Goal: Information Seeking & Learning: Learn about a topic

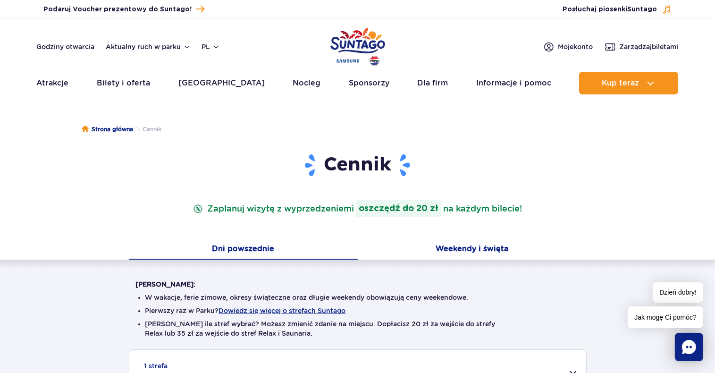
click at [449, 250] on button "Weekendy i święta" at bounding box center [472, 250] width 229 height 20
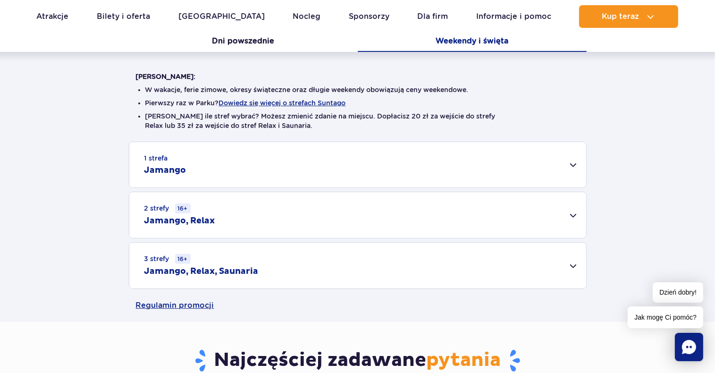
scroll to position [232, 0]
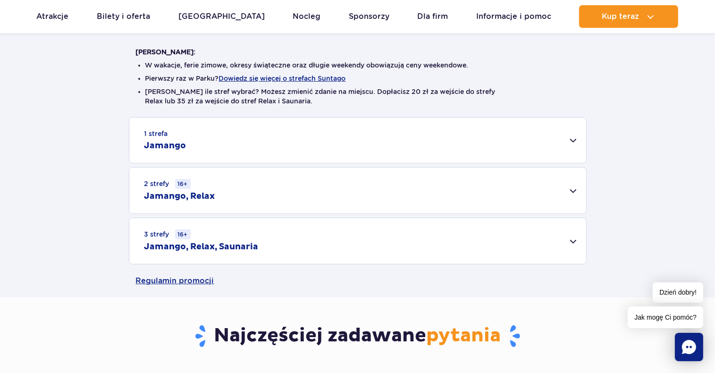
click at [566, 149] on div "1 strefa Jamango" at bounding box center [357, 139] width 457 height 45
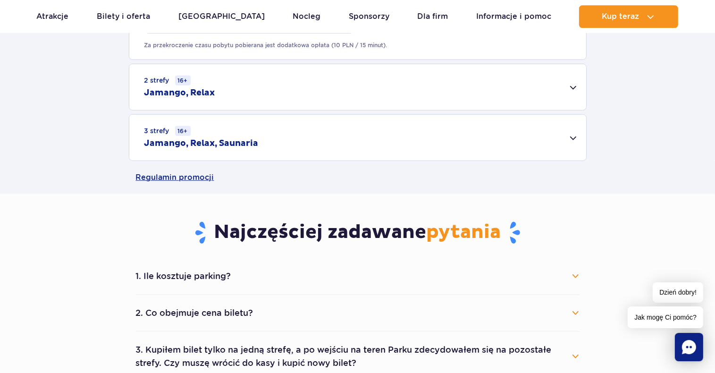
scroll to position [681, 0]
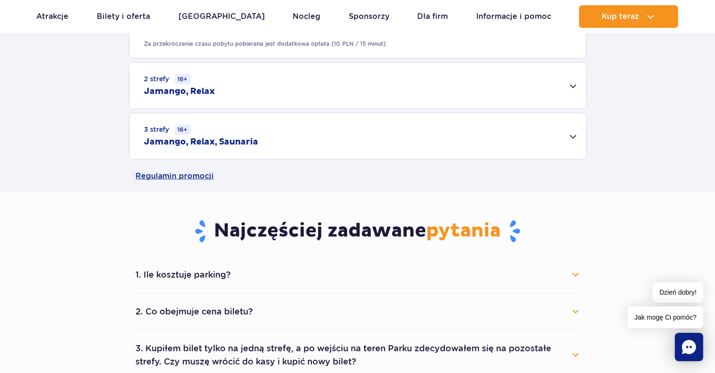
click at [299, 83] on div "2 strefy 16+ Jamango, Relax" at bounding box center [357, 86] width 457 height 46
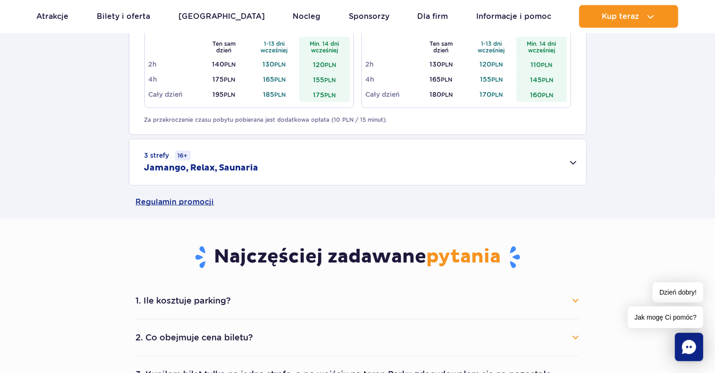
scroll to position [772, 0]
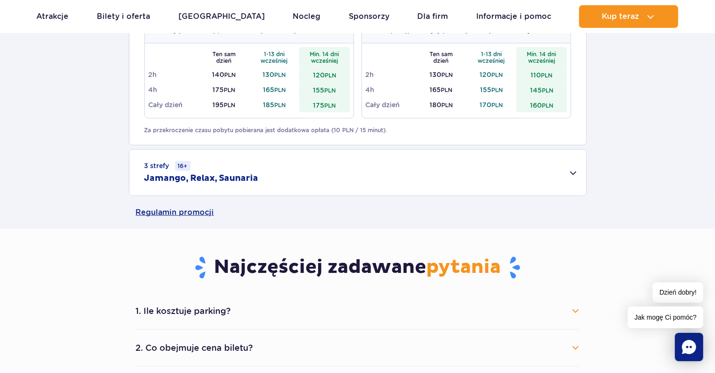
click at [148, 165] on small "3 strefy 16+" at bounding box center [167, 166] width 46 height 10
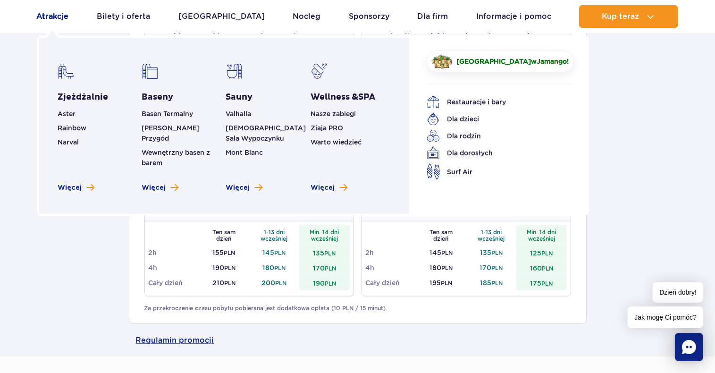
click at [60, 19] on link "Atrakcje" at bounding box center [53, 16] width 32 height 23
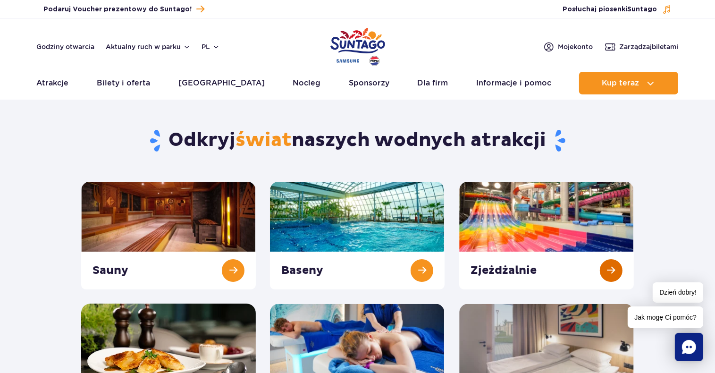
click at [520, 219] on link at bounding box center [546, 235] width 175 height 108
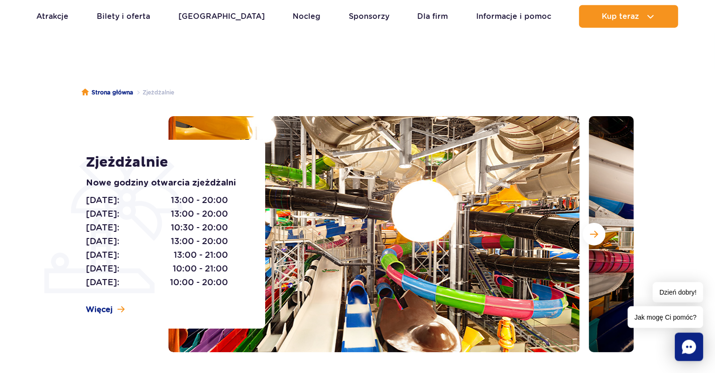
scroll to position [33, 0]
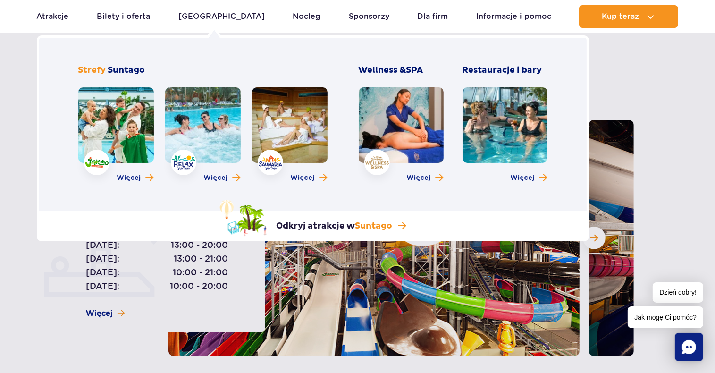
click at [310, 131] on link at bounding box center [289, 124] width 75 height 75
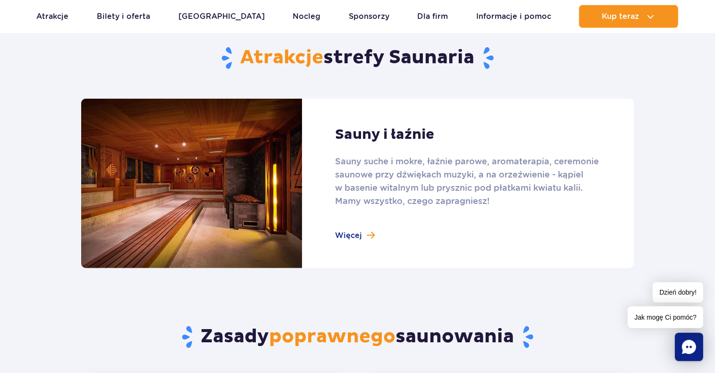
scroll to position [589, 0]
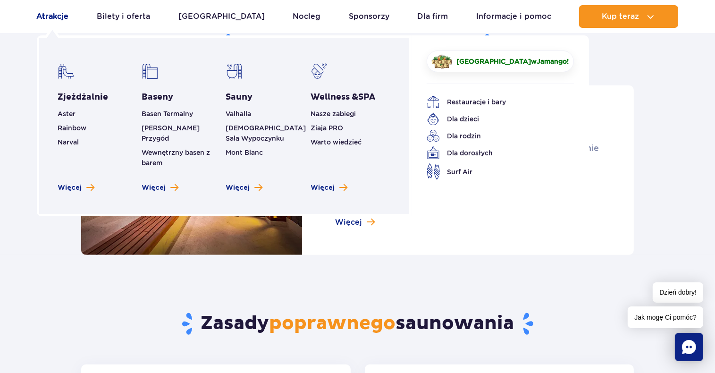
click at [37, 14] on link "Atrakcje" at bounding box center [53, 16] width 32 height 23
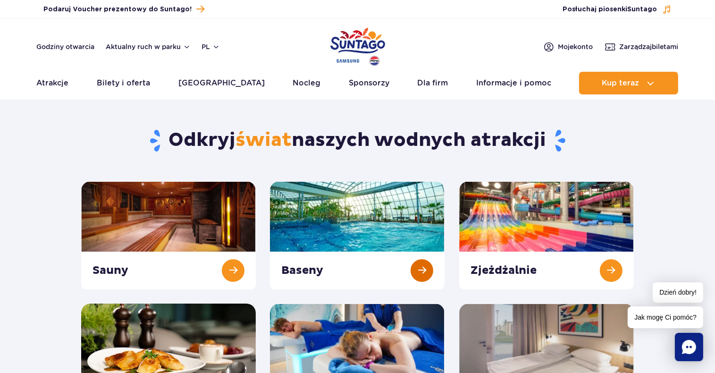
click at [354, 202] on link at bounding box center [357, 235] width 175 height 108
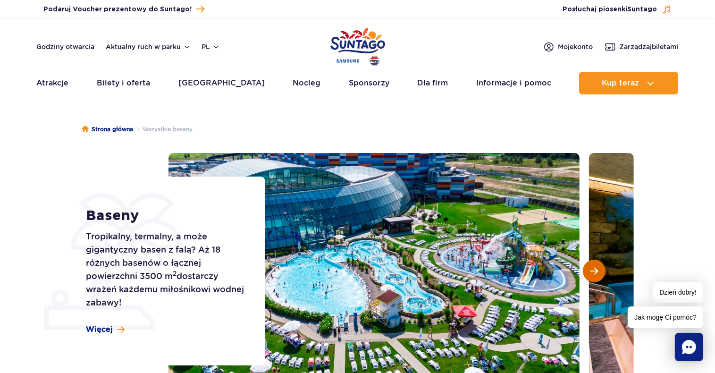
click at [593, 267] on span "Następny slajd" at bounding box center [594, 270] width 8 height 8
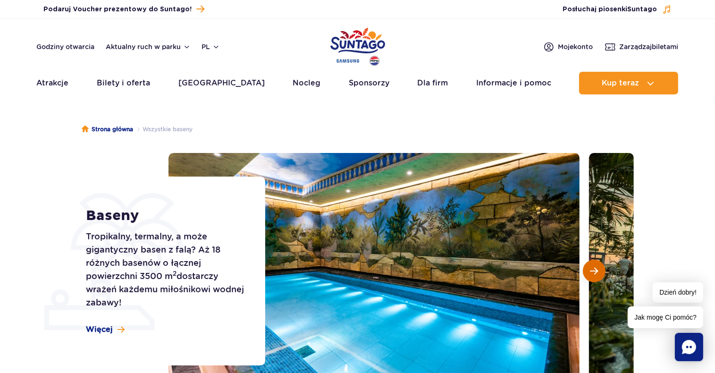
click at [593, 267] on span "Następny slajd" at bounding box center [594, 270] width 8 height 8
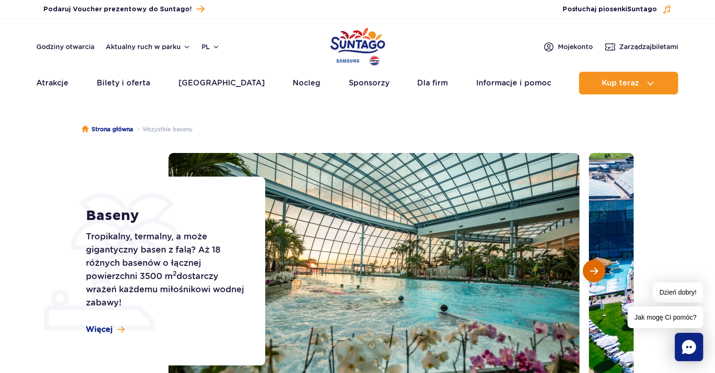
click at [593, 267] on span "Następny slajd" at bounding box center [594, 270] width 8 height 8
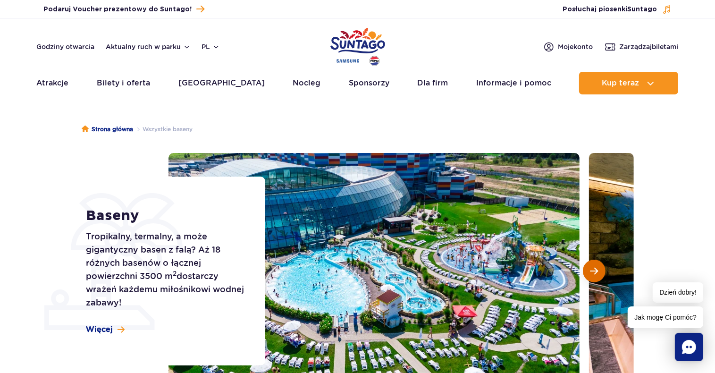
click at [593, 267] on span "Następny slajd" at bounding box center [594, 270] width 8 height 8
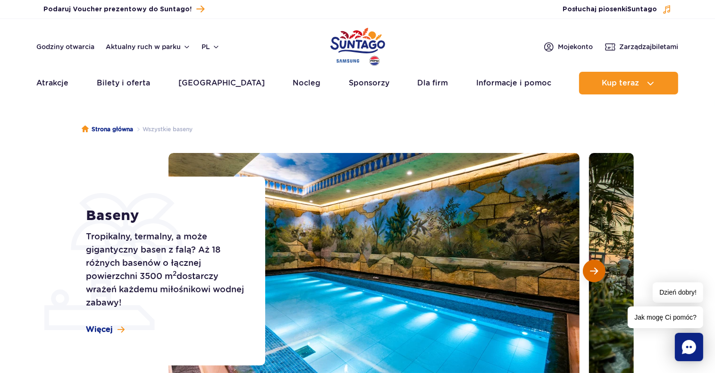
click at [593, 267] on span "Następny slajd" at bounding box center [594, 270] width 8 height 8
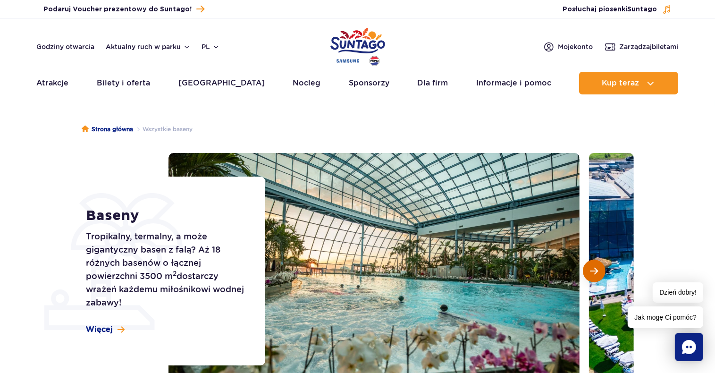
click at [593, 267] on span "Następny slajd" at bounding box center [594, 270] width 8 height 8
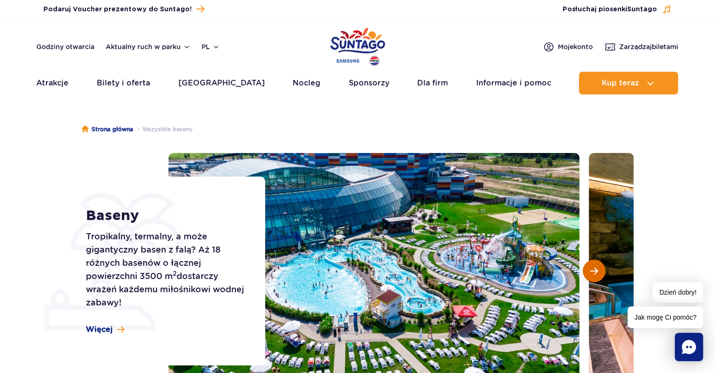
click at [593, 267] on span "Następny slajd" at bounding box center [594, 270] width 8 height 8
